Goal: Navigation & Orientation: Find specific page/section

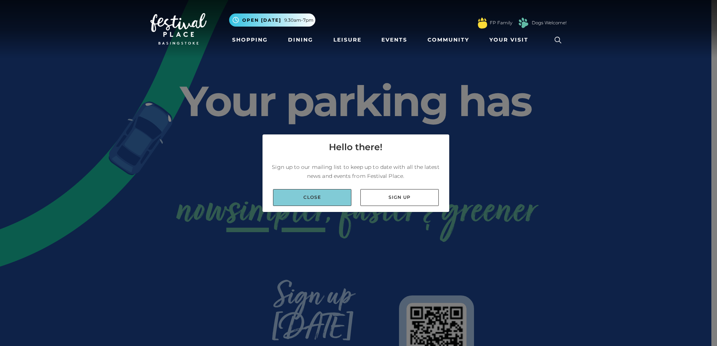
click at [326, 195] on link "Close" at bounding box center [312, 197] width 78 height 17
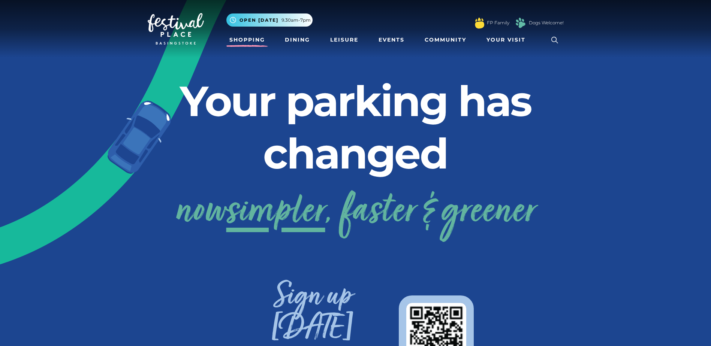
click at [261, 38] on link "Shopping" at bounding box center [247, 40] width 42 height 14
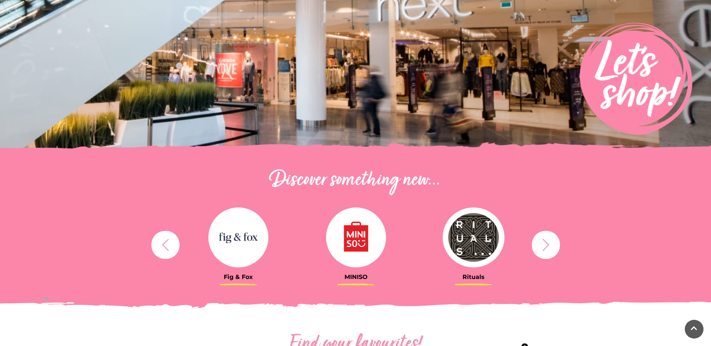
scroll to position [112, 0]
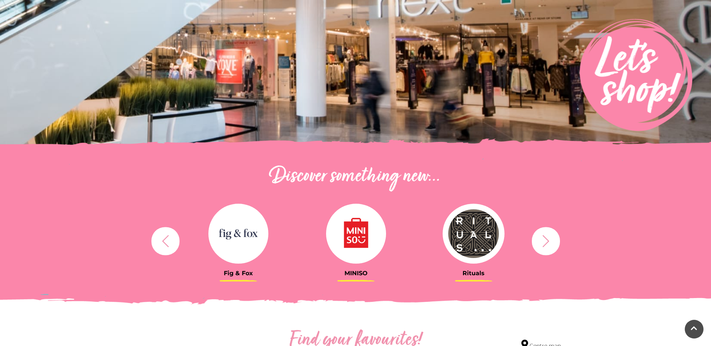
click at [550, 237] on icon "button" at bounding box center [546, 241] width 14 height 14
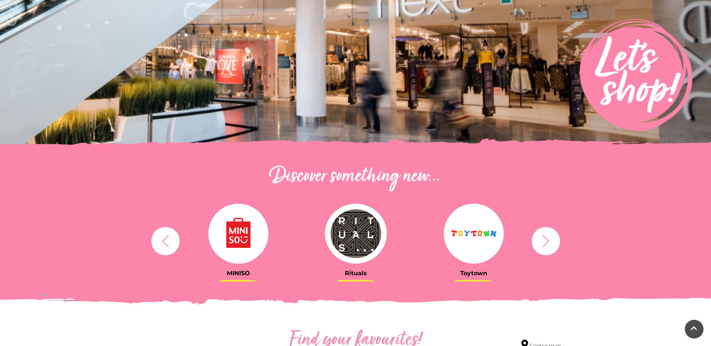
click at [550, 237] on icon "button" at bounding box center [546, 241] width 14 height 14
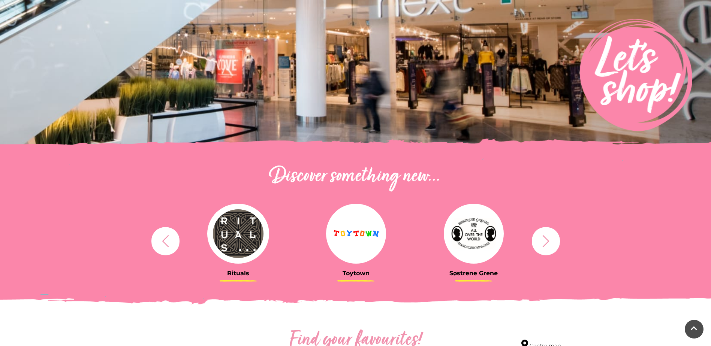
click at [550, 238] on icon "button" at bounding box center [546, 241] width 14 height 14
click at [475, 238] on img at bounding box center [474, 234] width 60 height 60
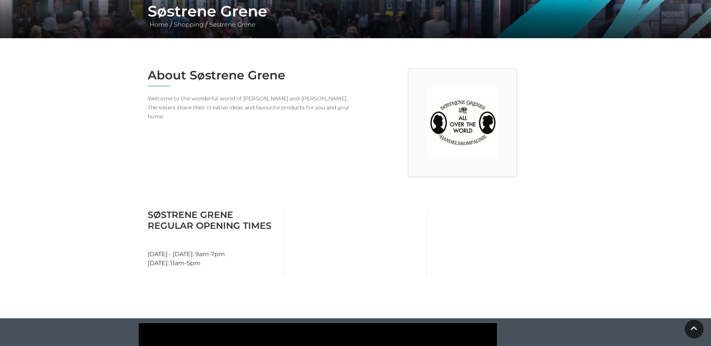
scroll to position [150, 0]
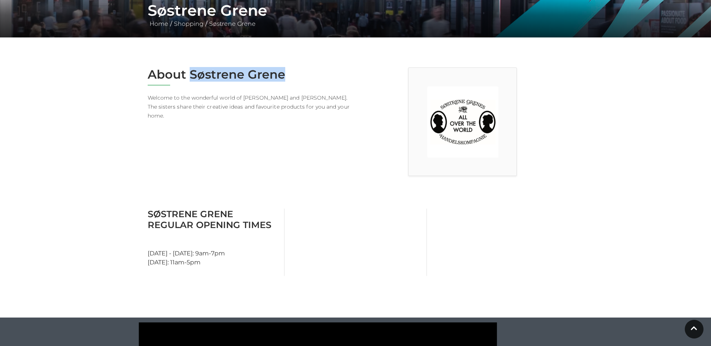
drag, startPoint x: 190, startPoint y: 74, endPoint x: 294, endPoint y: 73, distance: 103.1
click at [294, 73] on h2 "About Søstrene Grene" at bounding box center [249, 74] width 202 height 14
drag, startPoint x: 294, startPoint y: 73, endPoint x: 265, endPoint y: 73, distance: 28.5
copy h2 "Søstrene Grene"
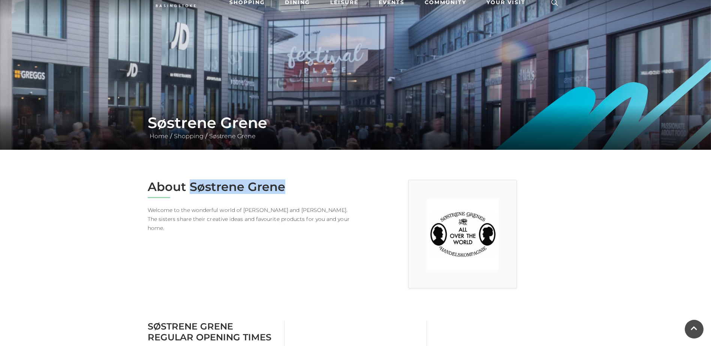
scroll to position [0, 0]
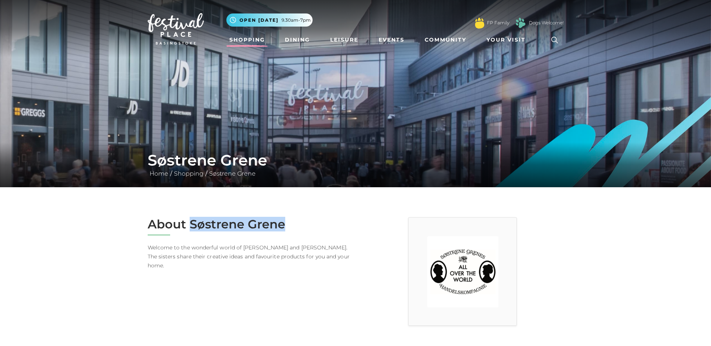
click at [238, 40] on link "Shopping" at bounding box center [247, 40] width 42 height 14
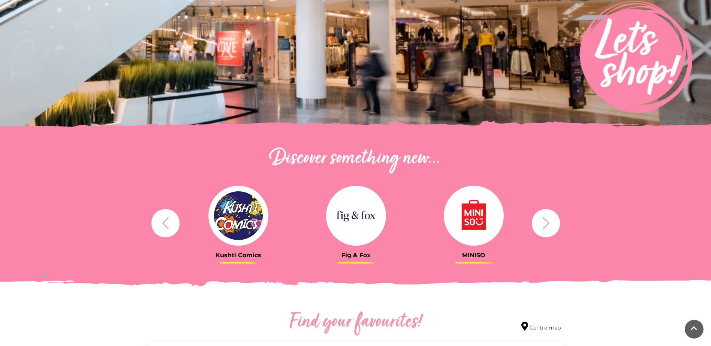
scroll to position [150, 0]
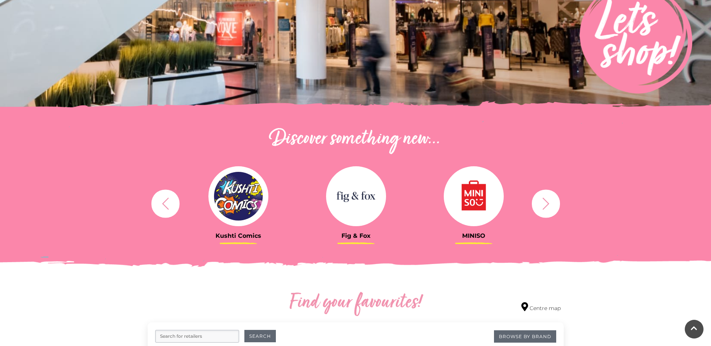
click at [496, 194] on img at bounding box center [474, 196] width 60 height 60
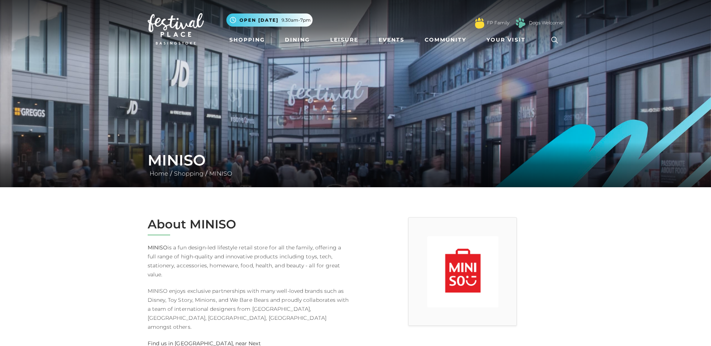
scroll to position [150, 0]
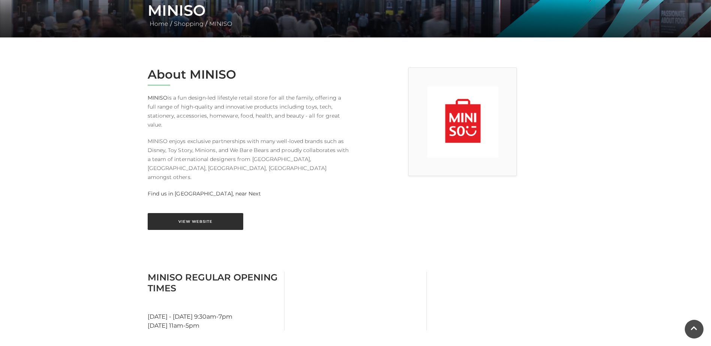
click at [213, 213] on link "View Website" at bounding box center [196, 221] width 96 height 17
